Goal: Task Accomplishment & Management: Manage account settings

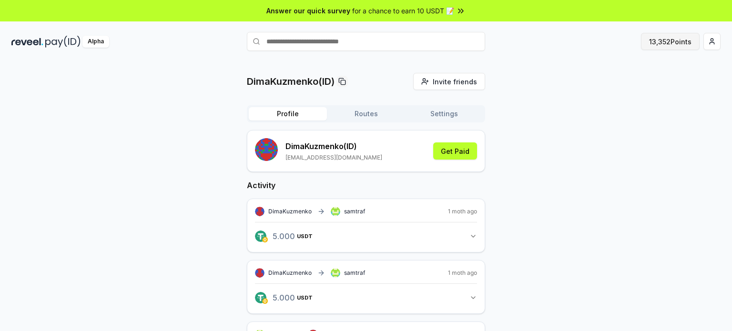
click at [652, 41] on button "13,352 Points" at bounding box center [670, 41] width 59 height 17
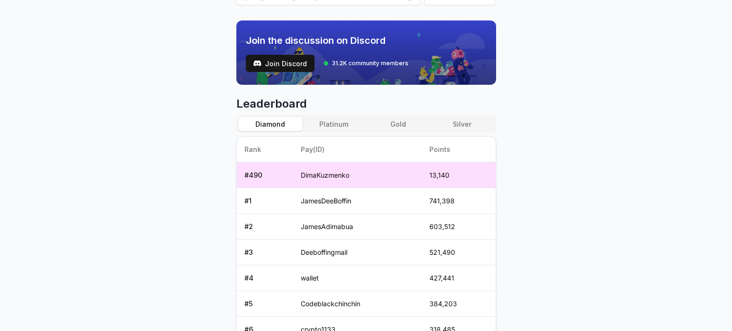
scroll to position [160, 0]
